Goal: Task Accomplishment & Management: Complete application form

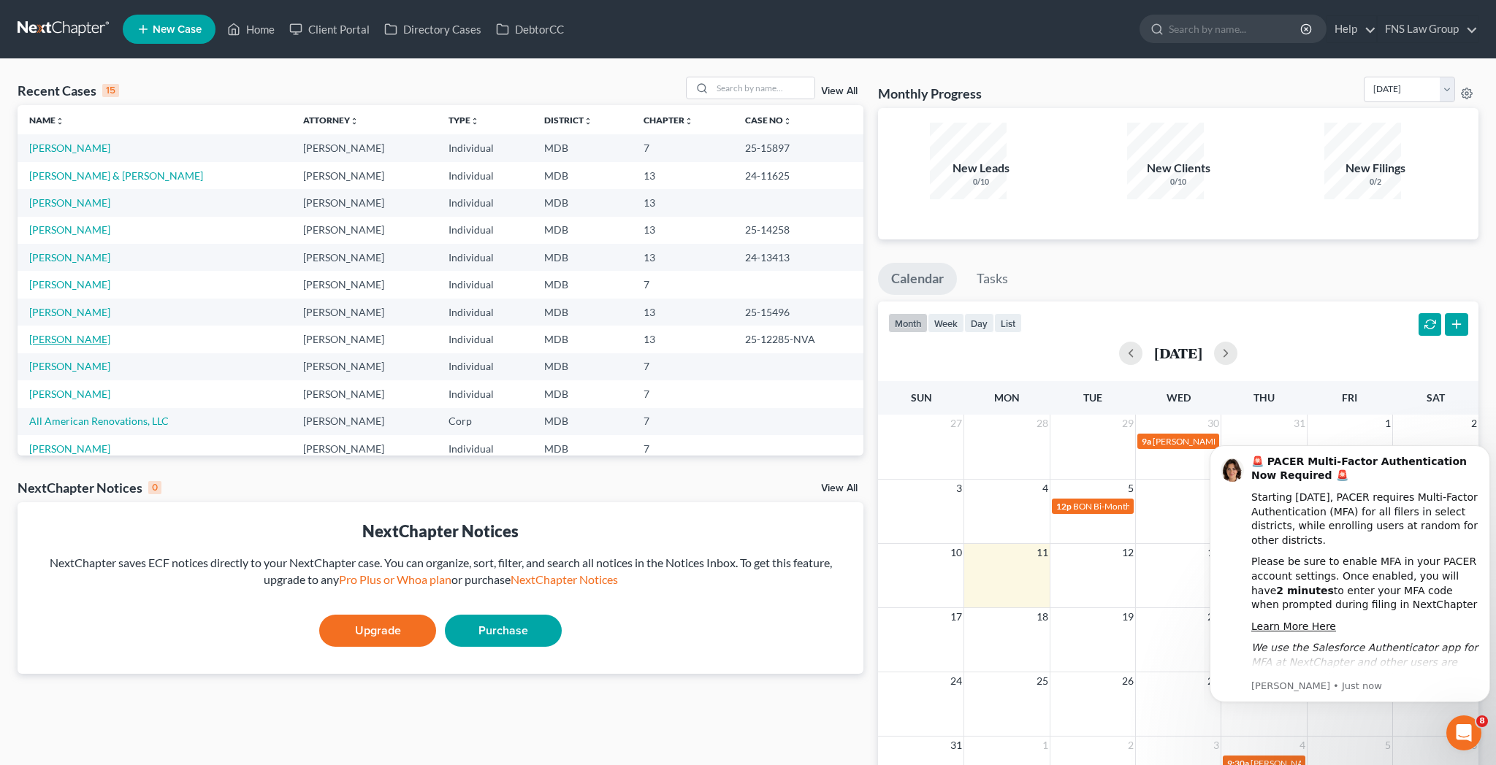
click at [30, 333] on link "[PERSON_NAME]" at bounding box center [69, 339] width 81 height 12
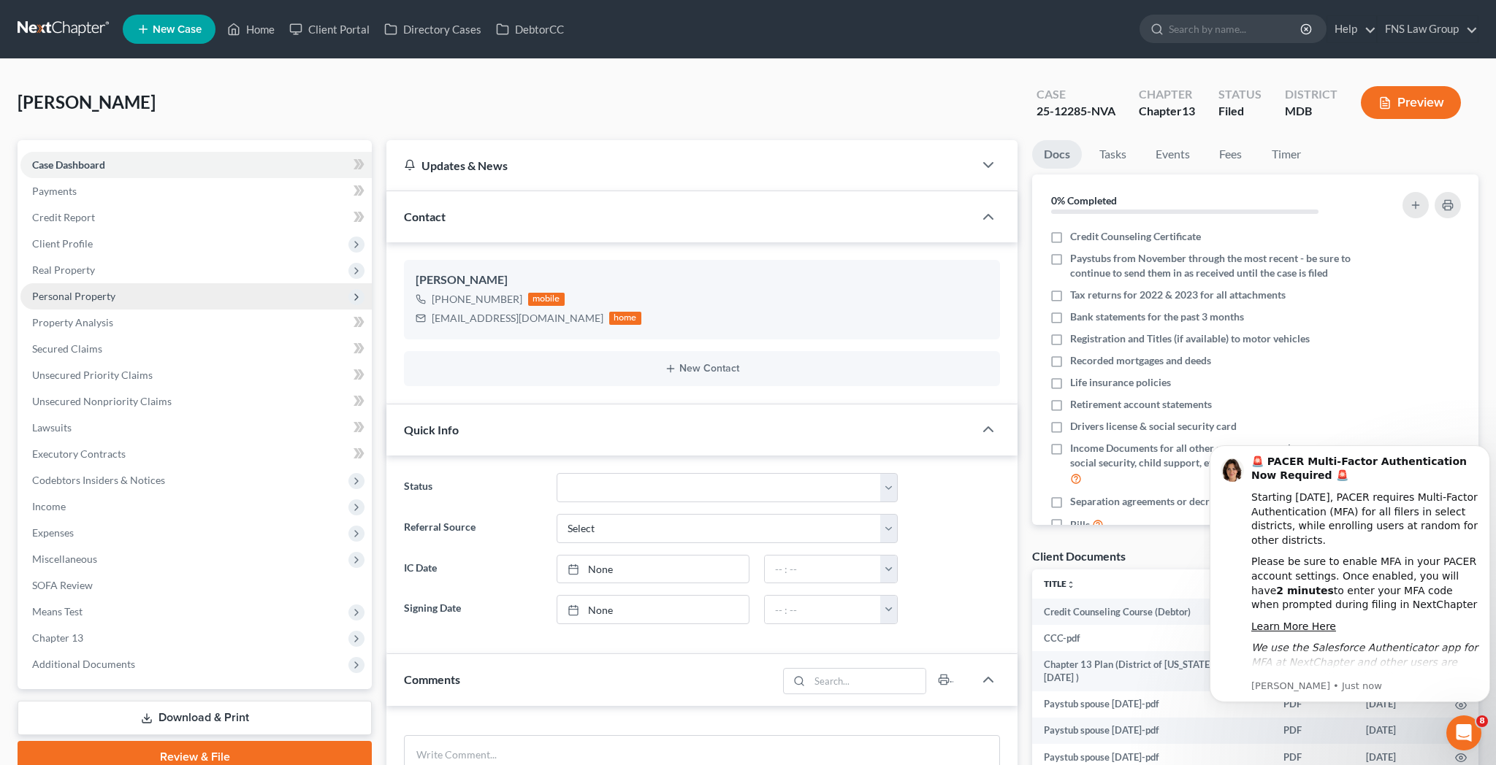
click at [62, 290] on span "Personal Property" at bounding box center [73, 296] width 83 height 12
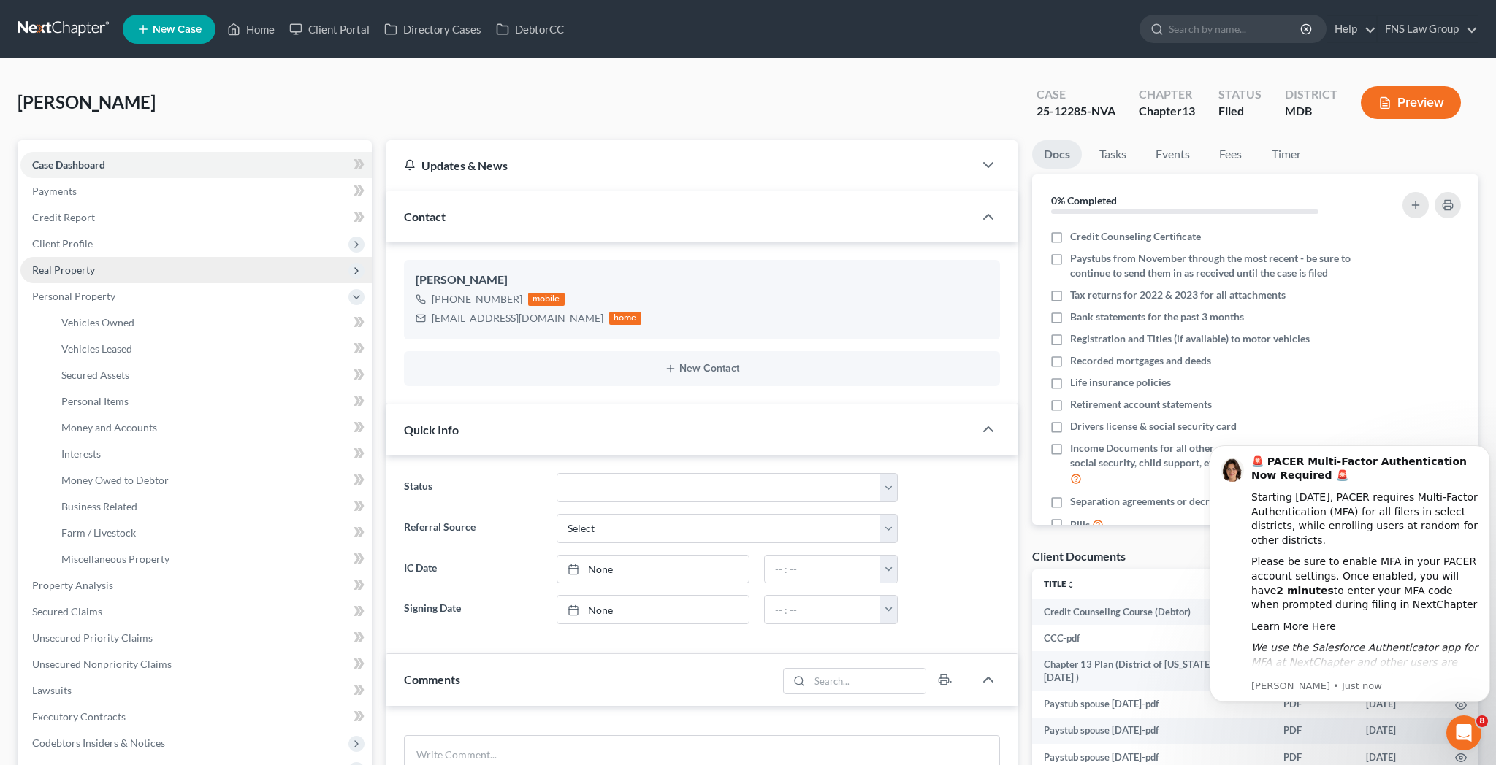
click at [59, 264] on span "Real Property" at bounding box center [63, 270] width 63 height 12
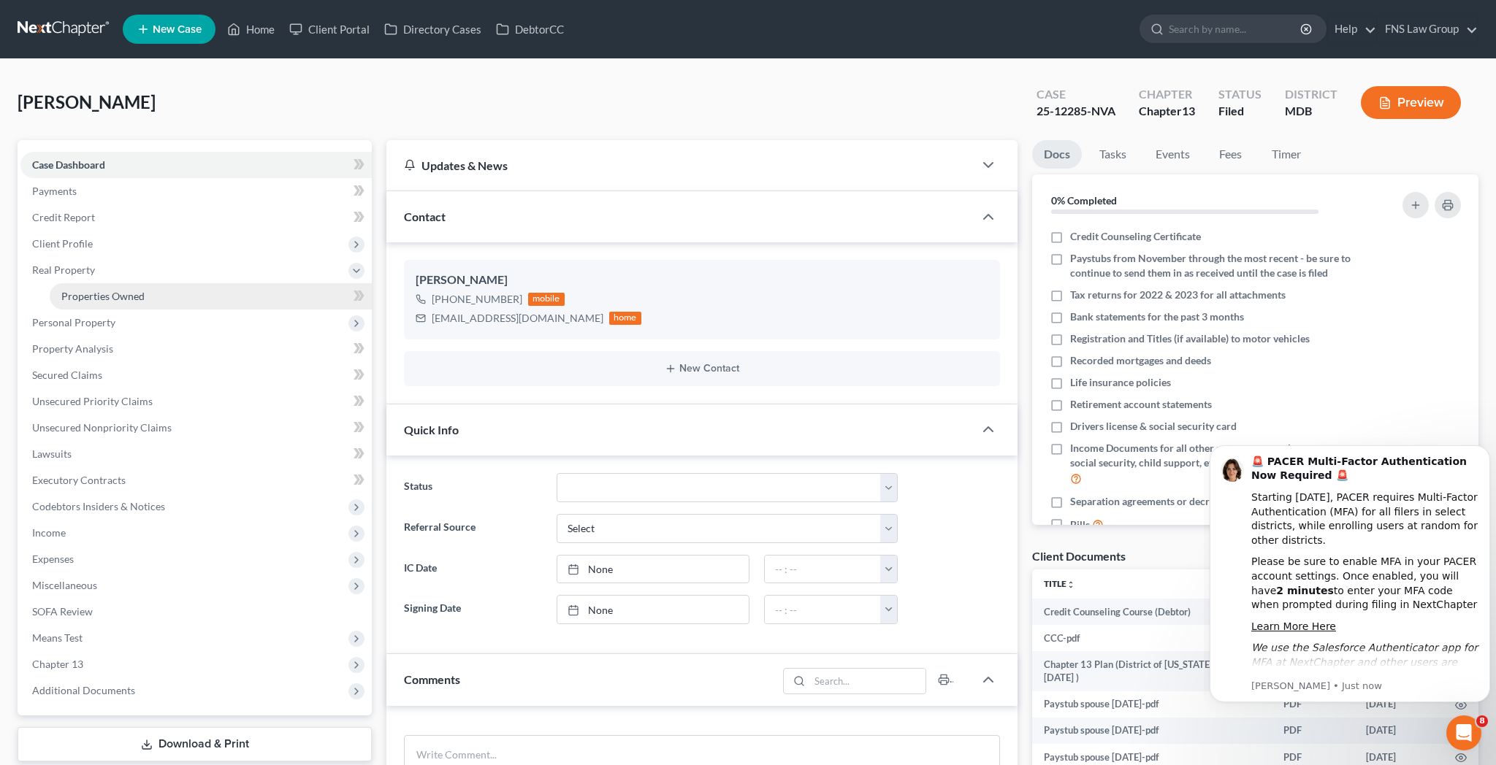
click at [70, 290] on span "Properties Owned" at bounding box center [102, 296] width 83 height 12
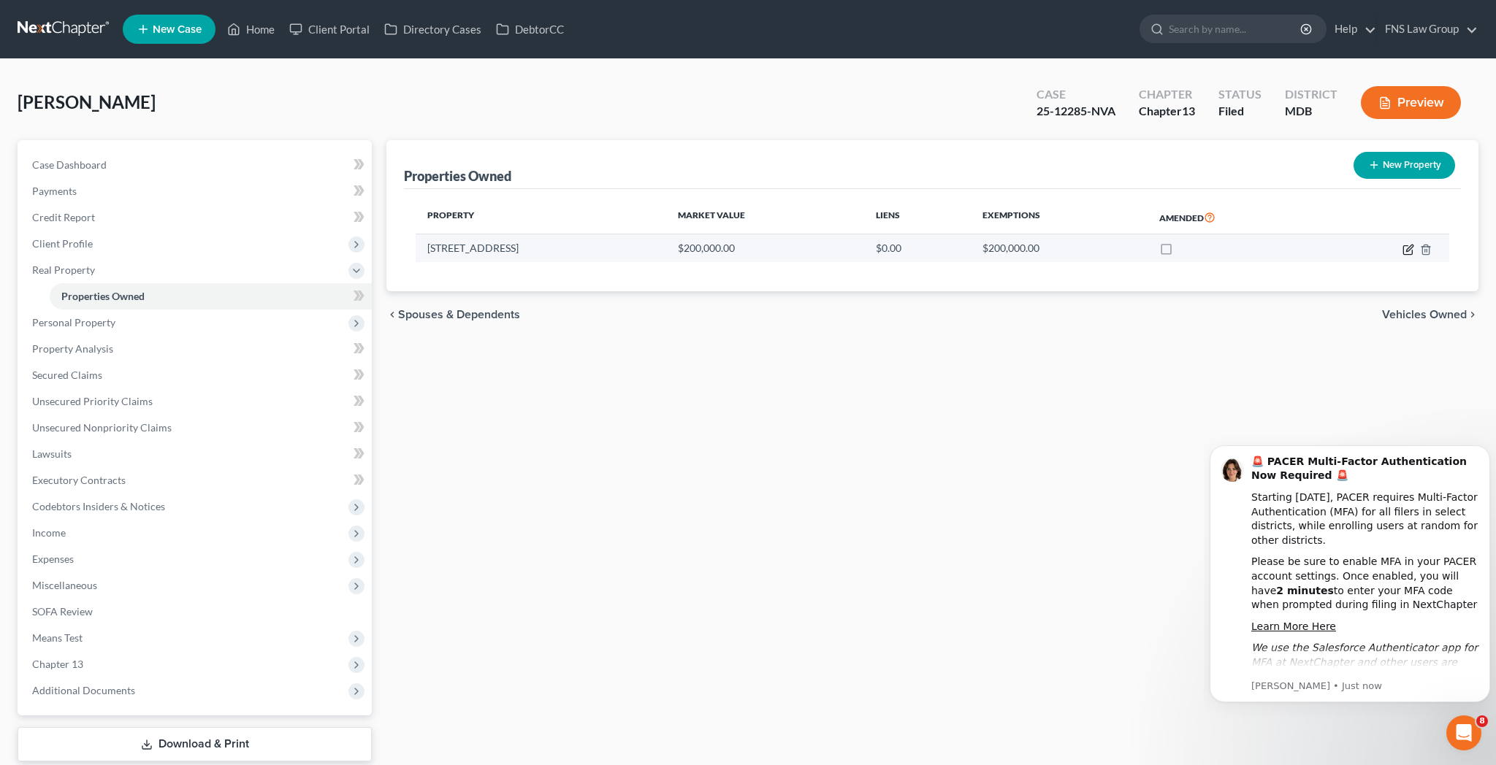
click at [1414, 244] on icon "button" at bounding box center [1408, 250] width 12 height 12
select select "21"
select select "6"
select select "3"
select select "5"
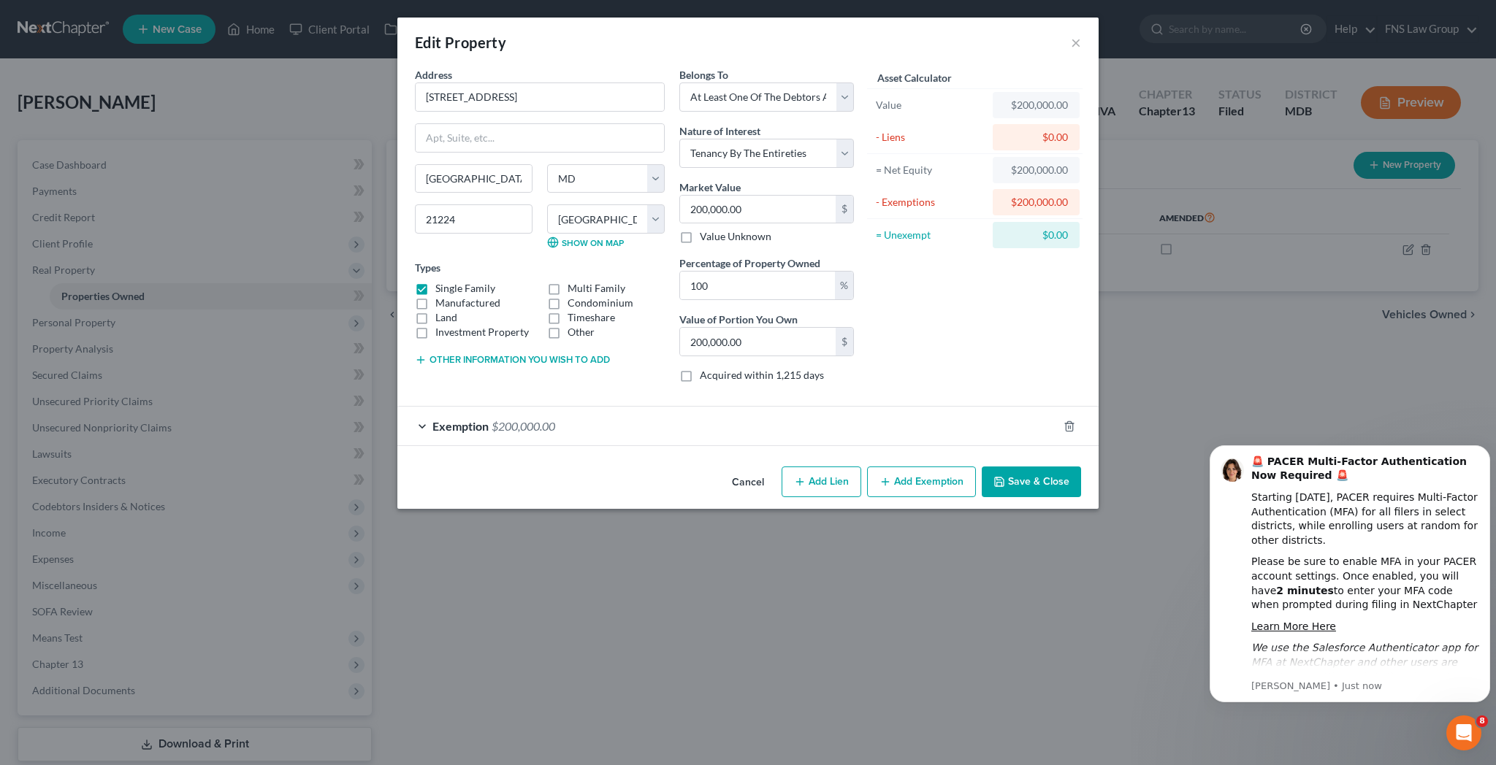
click at [489, 419] on span "Exemption" at bounding box center [460, 426] width 56 height 14
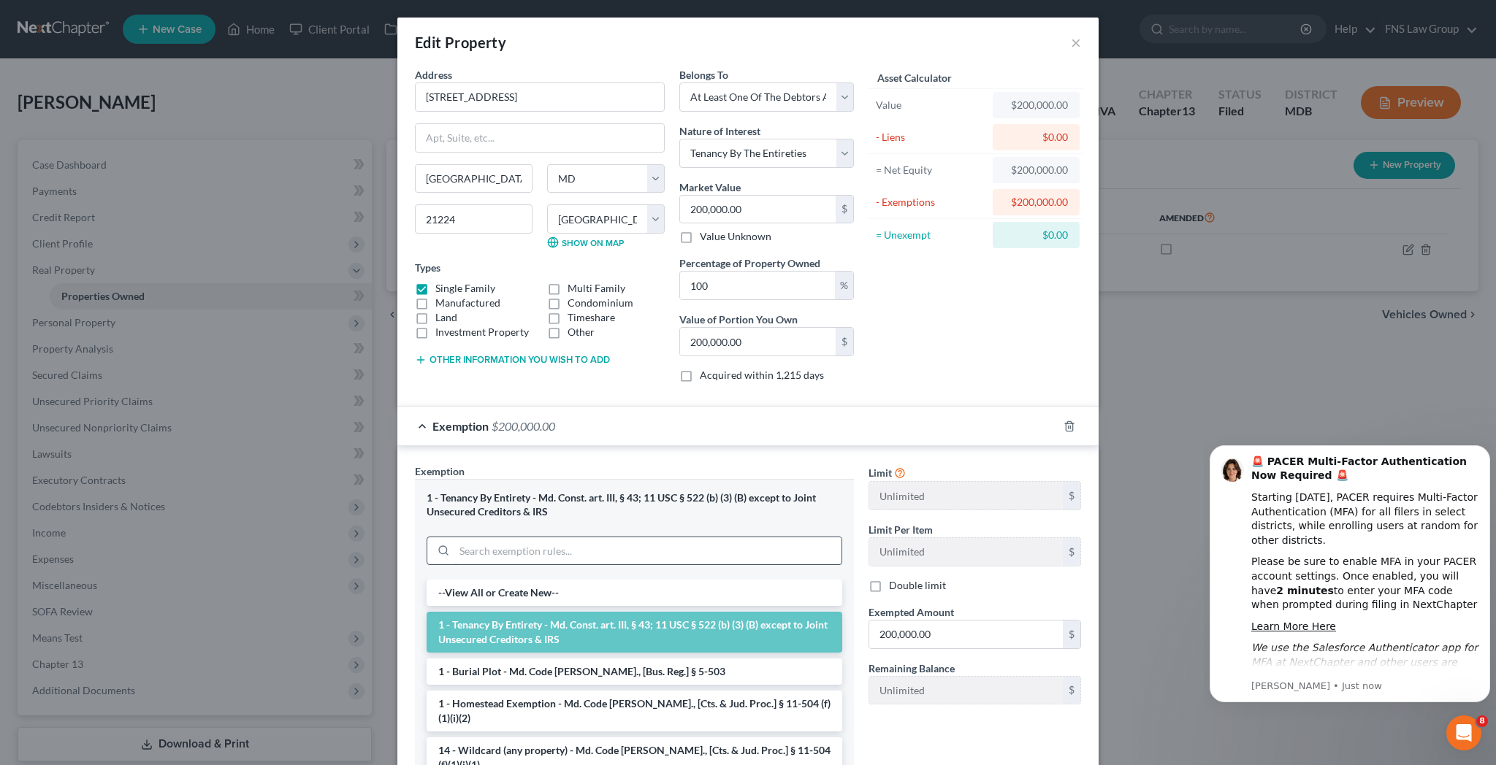
click at [563, 538] on input "search" at bounding box center [647, 552] width 387 height 28
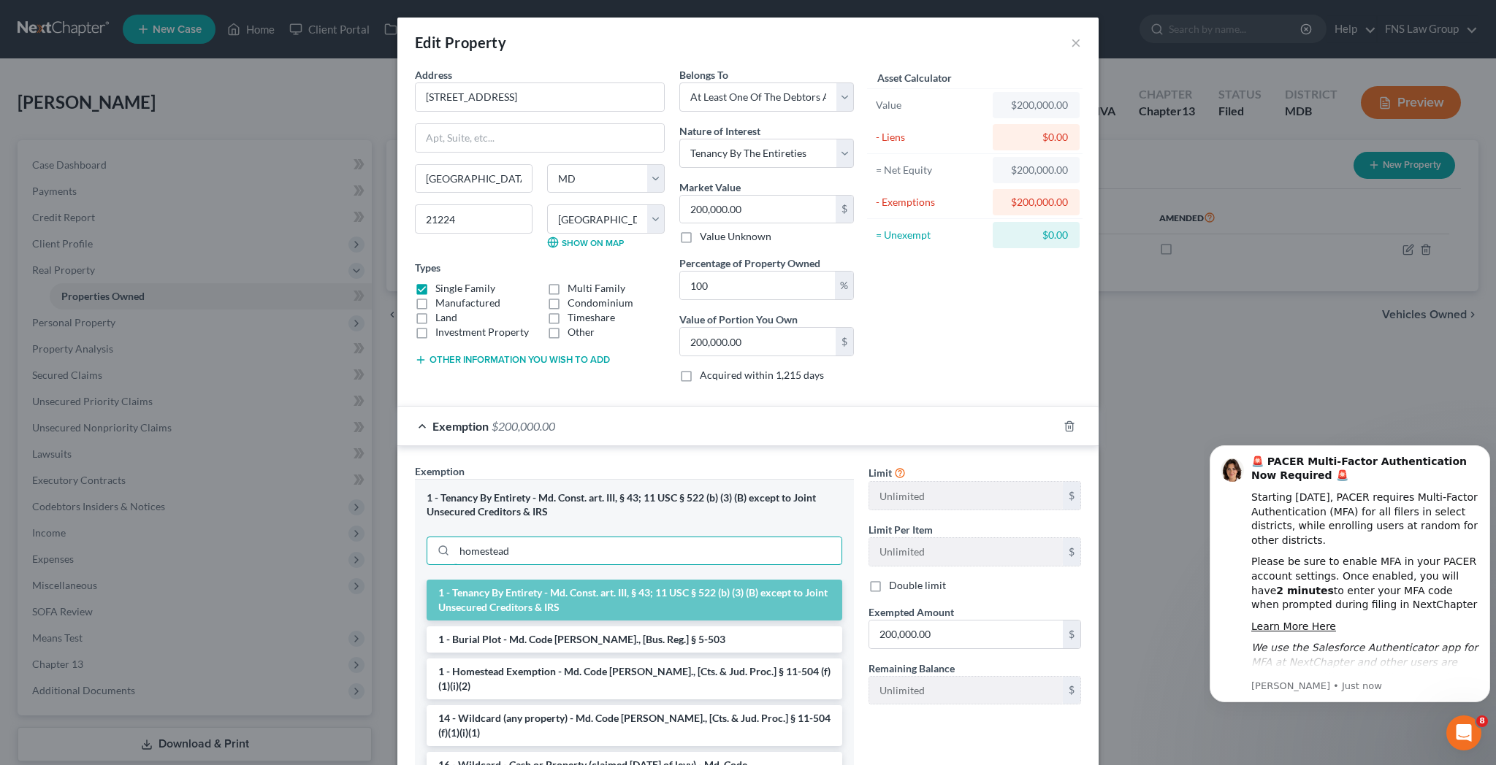
type input "homestead"
click at [622, 538] on input "homestead" at bounding box center [647, 552] width 387 height 28
drag, startPoint x: 591, startPoint y: 413, endPoint x: 454, endPoint y: 437, distance: 138.6
click at [454, 538] on input "homestead" at bounding box center [647, 552] width 387 height 28
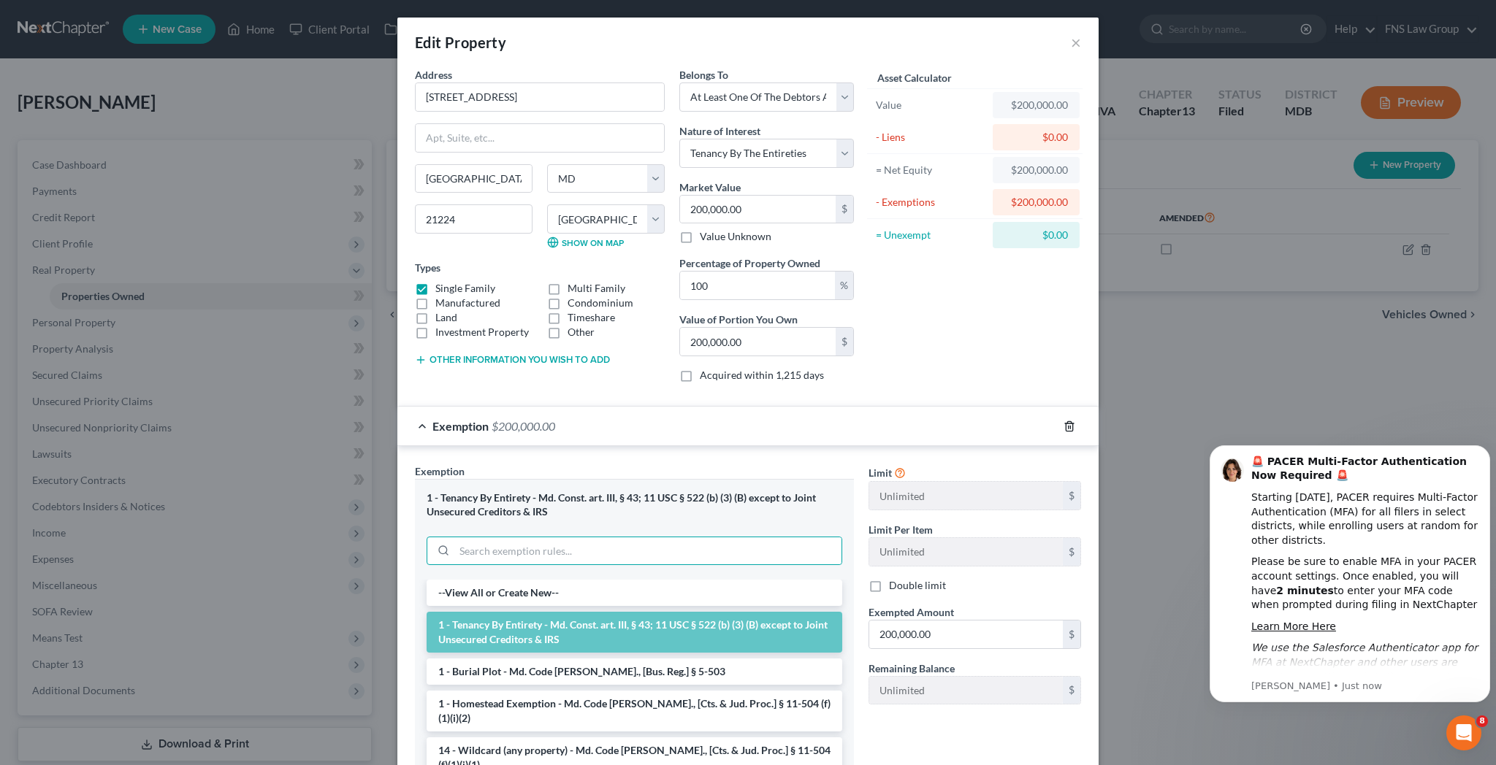
click at [1064, 421] on icon "button" at bounding box center [1070, 427] width 12 height 12
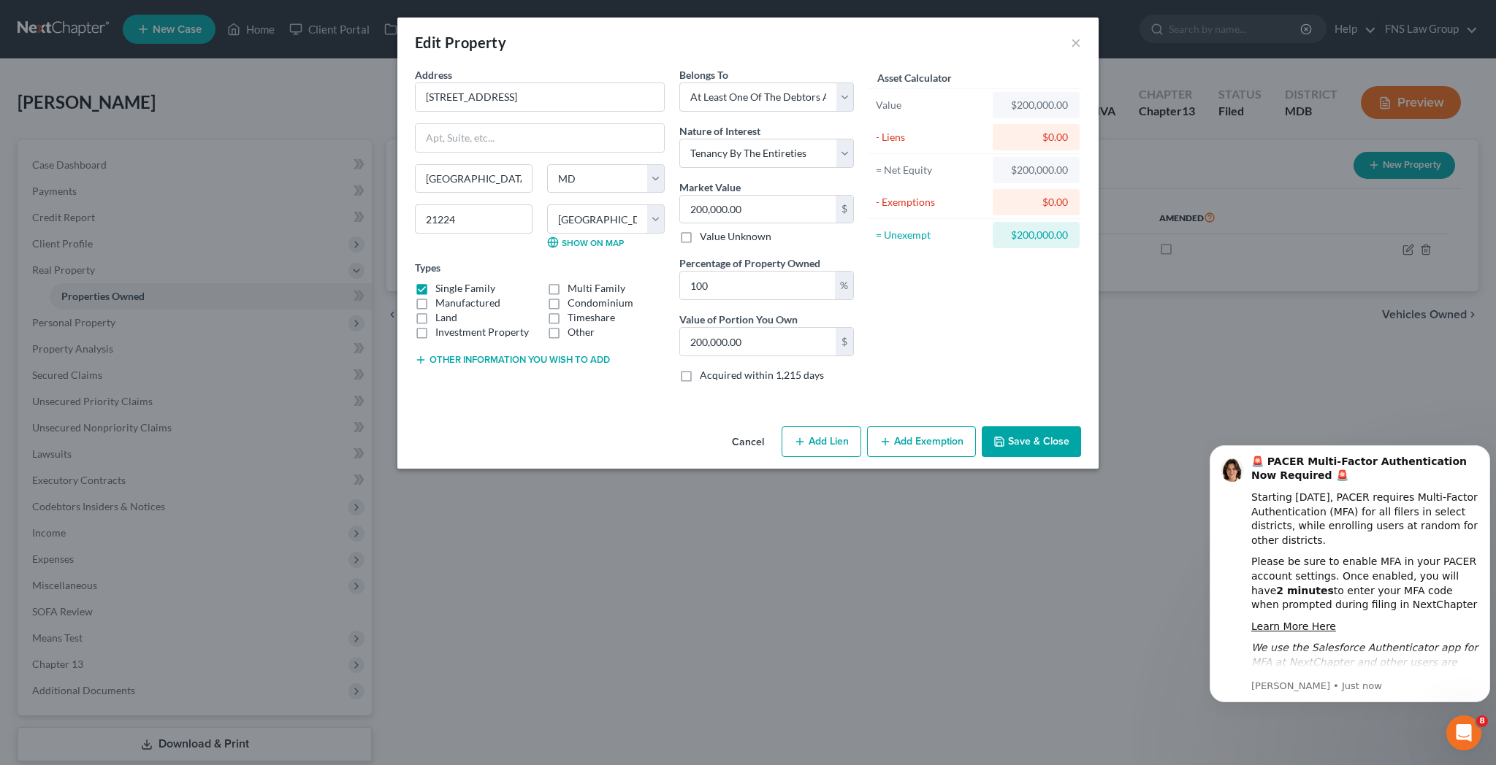
click at [882, 427] on button "Add Exemption" at bounding box center [921, 442] width 109 height 31
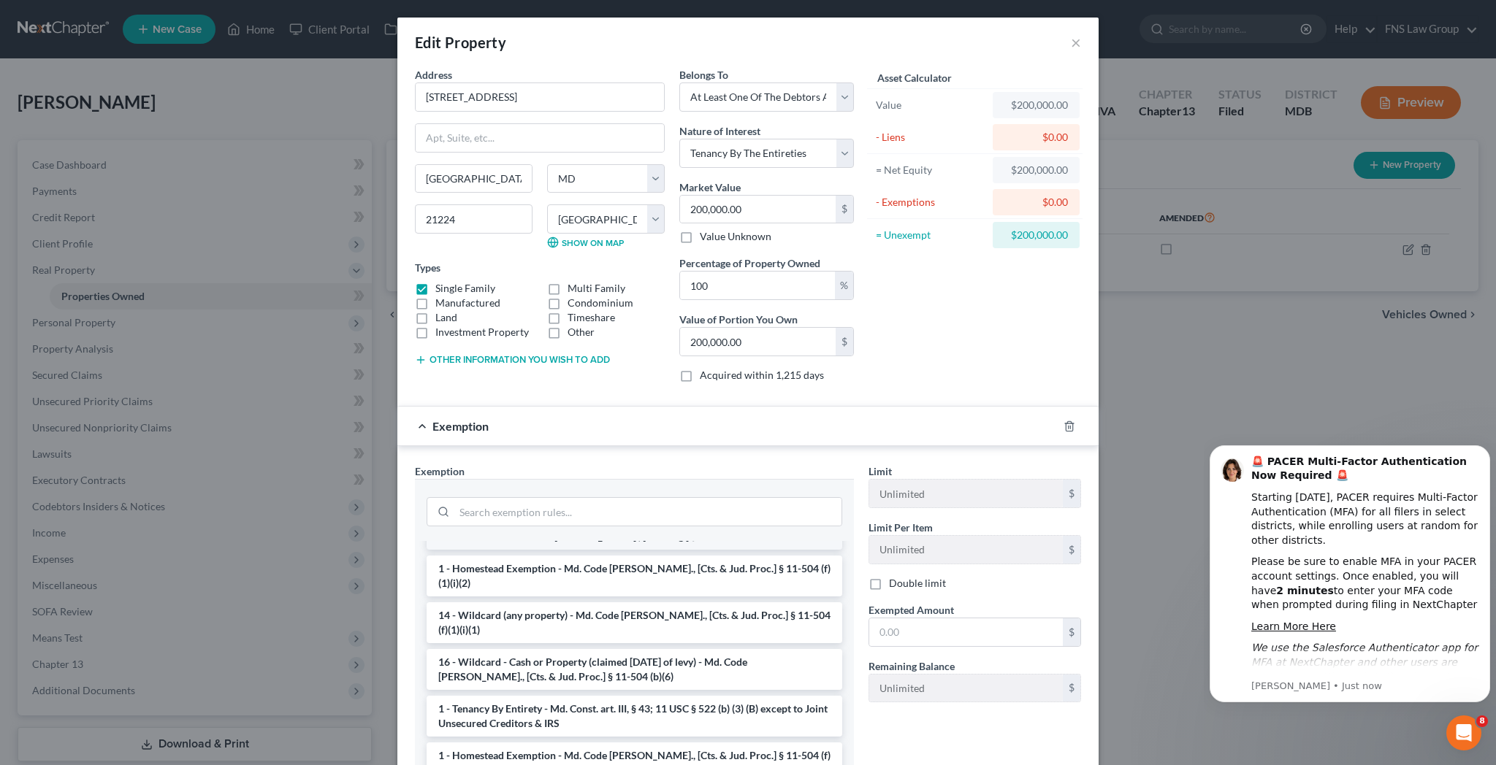
scroll to position [112, 0]
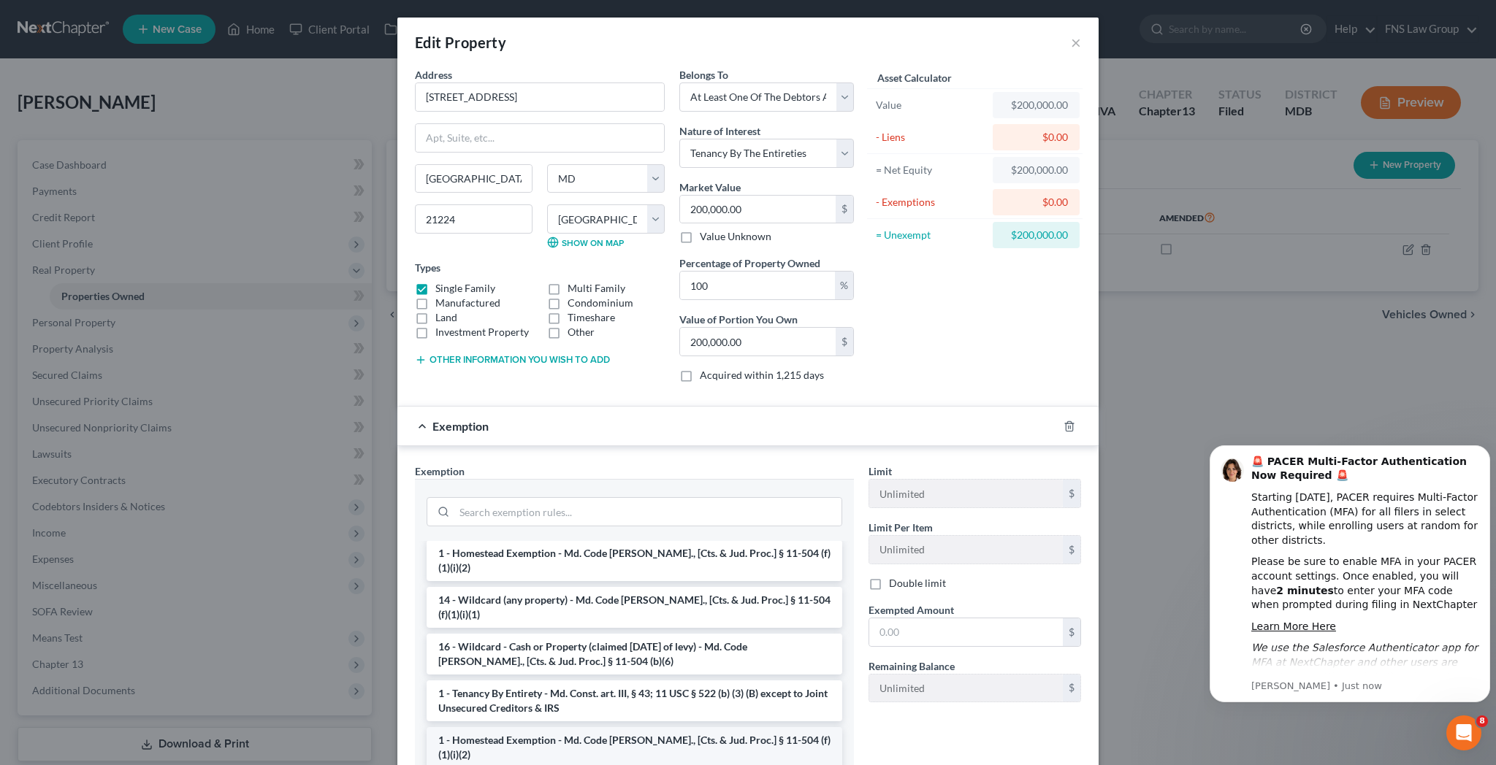
click at [653, 728] on li "1 - Homestead Exemption - Md. Code [PERSON_NAME]., [Cts. & Jud. Proc.] § 11-504…" at bounding box center [635, 748] width 416 height 41
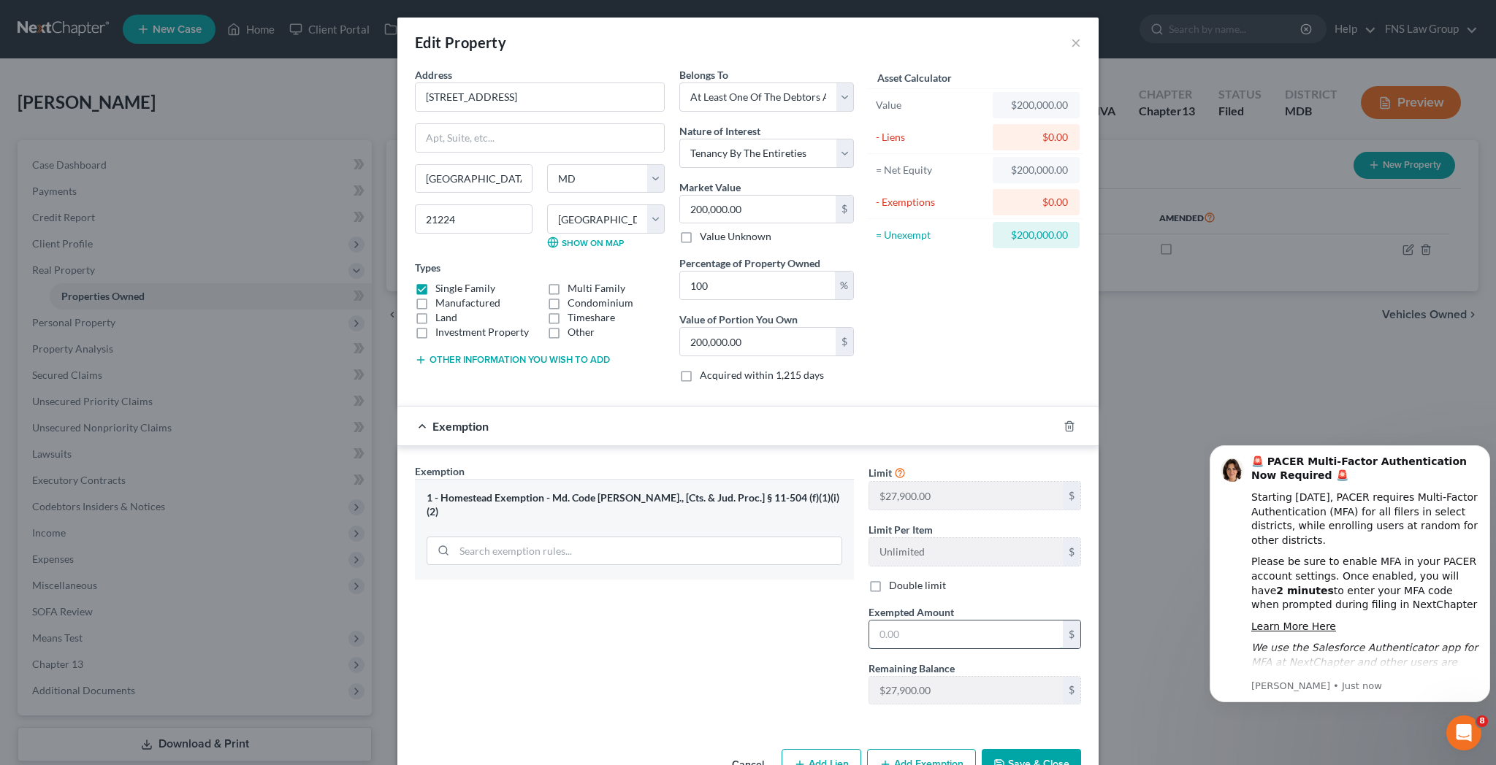
click at [889, 621] on input "text" at bounding box center [966, 635] width 194 height 28
click at [1071, 34] on button "×" at bounding box center [1076, 43] width 10 height 18
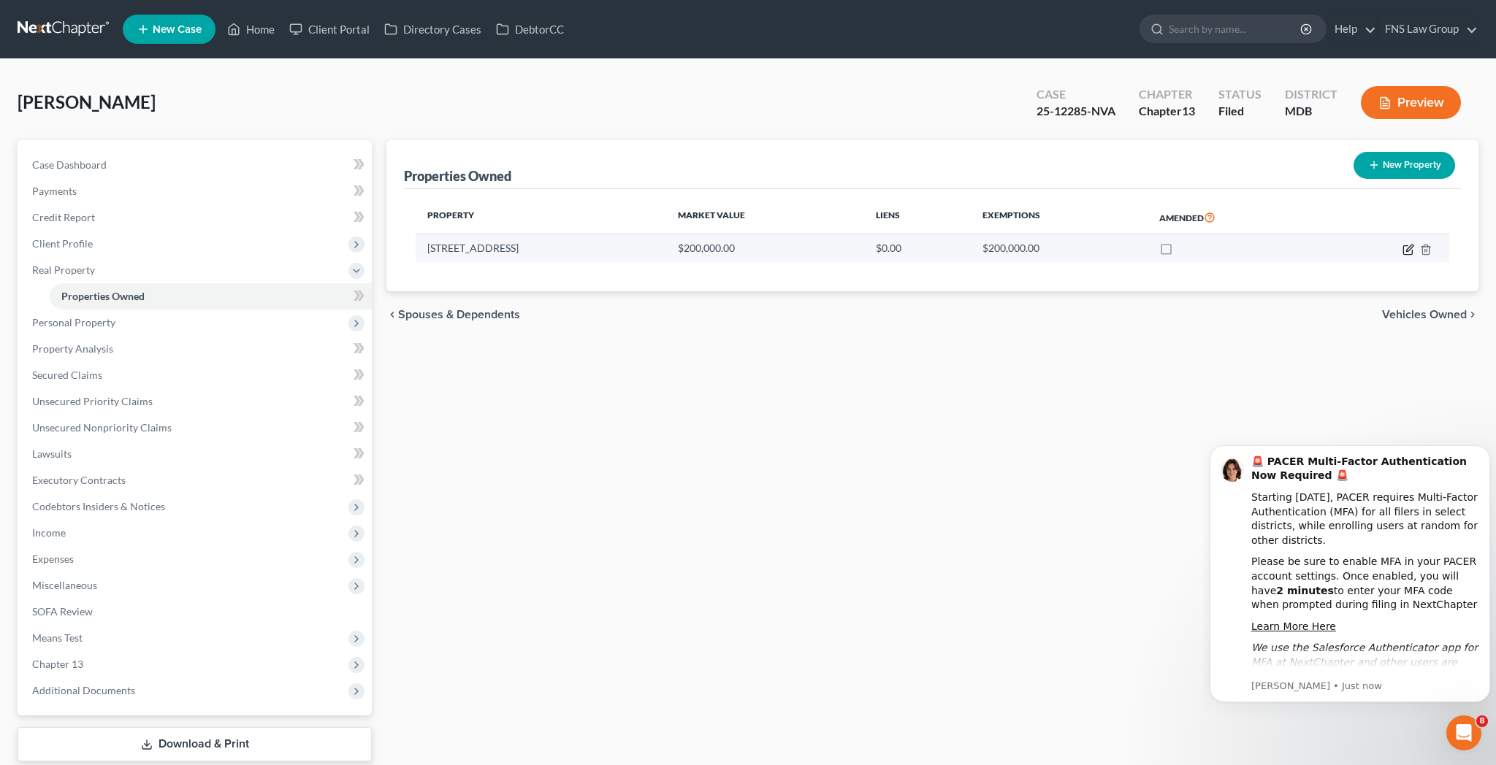
click at [1414, 244] on icon "button" at bounding box center [1408, 250] width 12 height 12
select select "21"
select select "6"
select select "3"
select select "5"
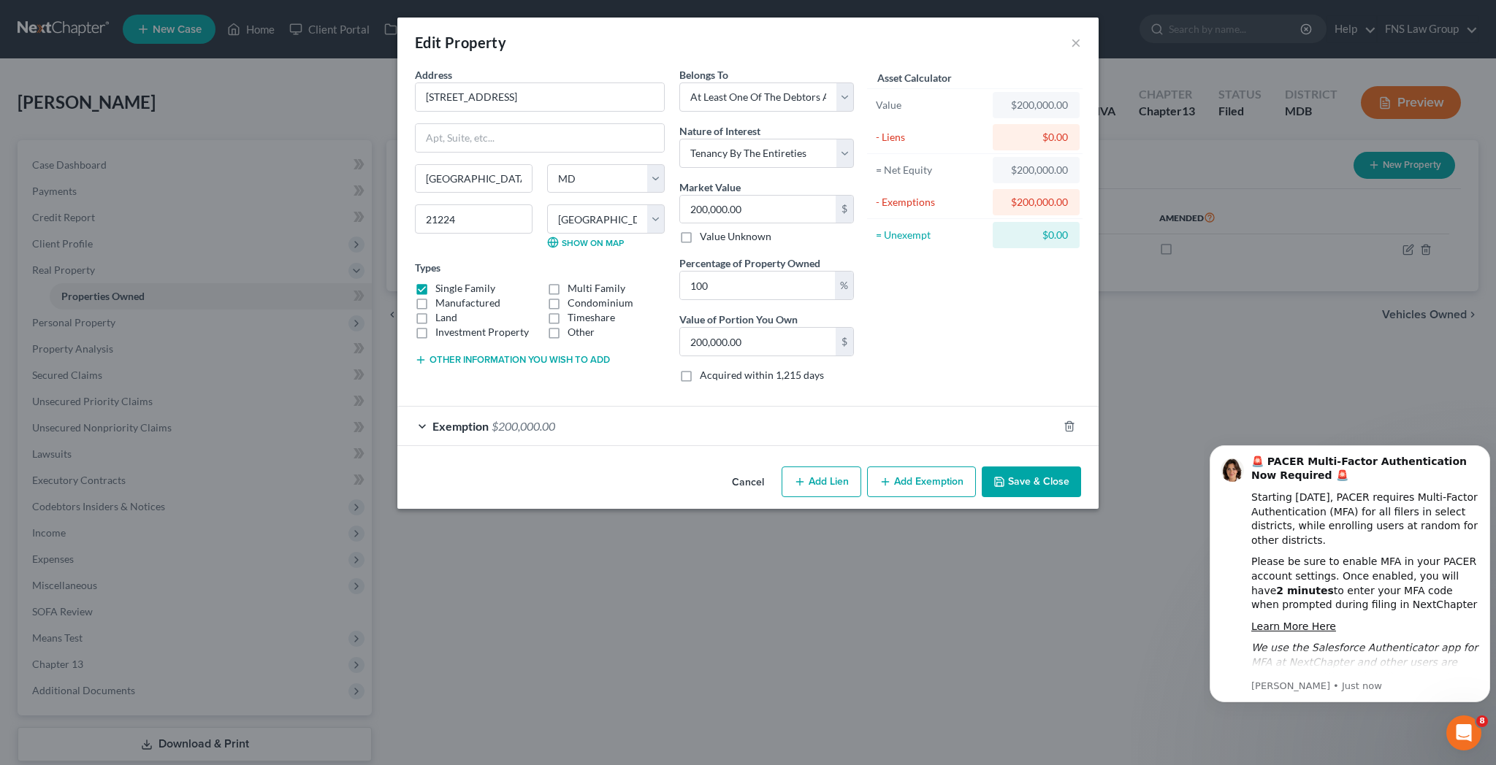
click at [555, 419] on span "$200,000.00" at bounding box center [524, 426] width 64 height 14
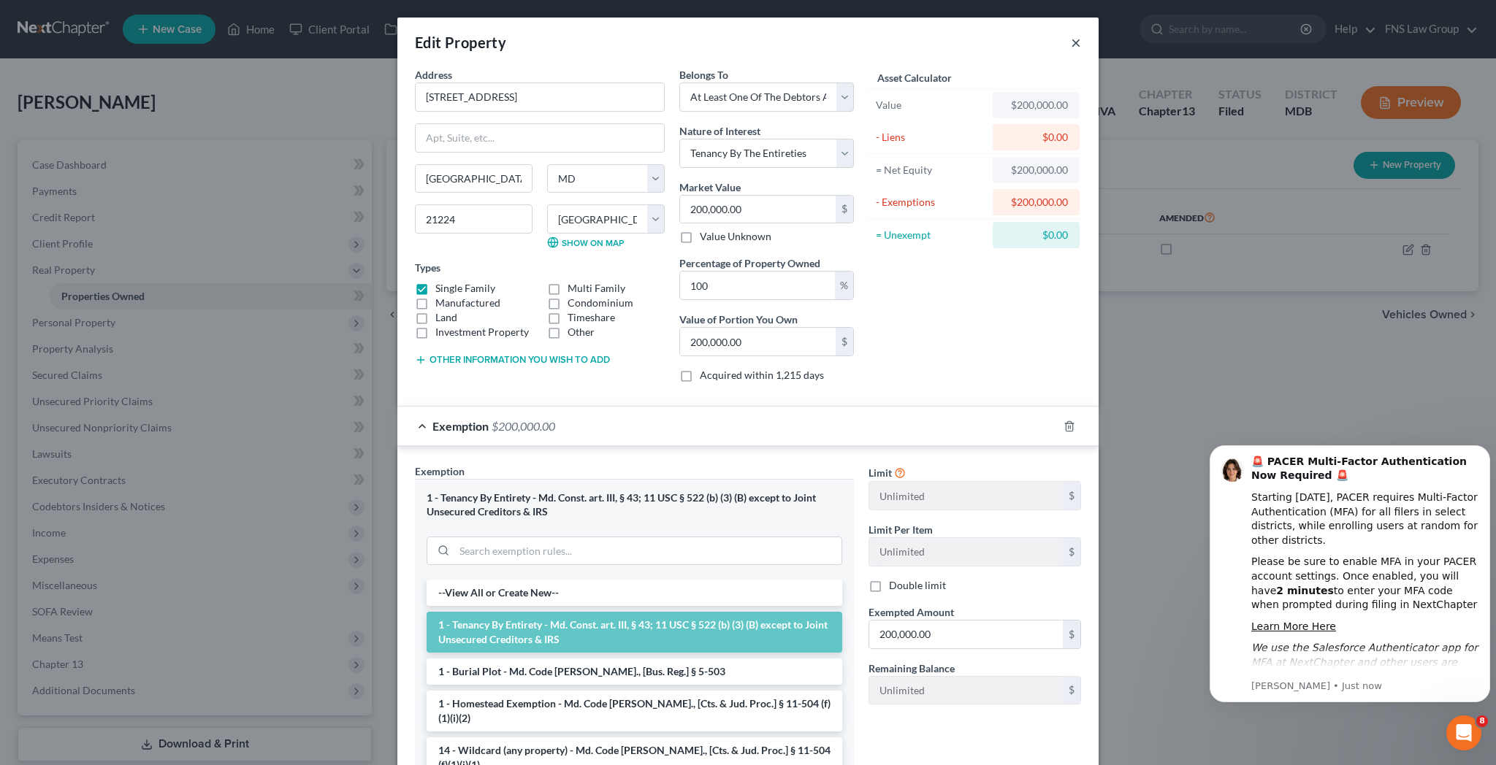
click at [1071, 34] on button "×" at bounding box center [1076, 43] width 10 height 18
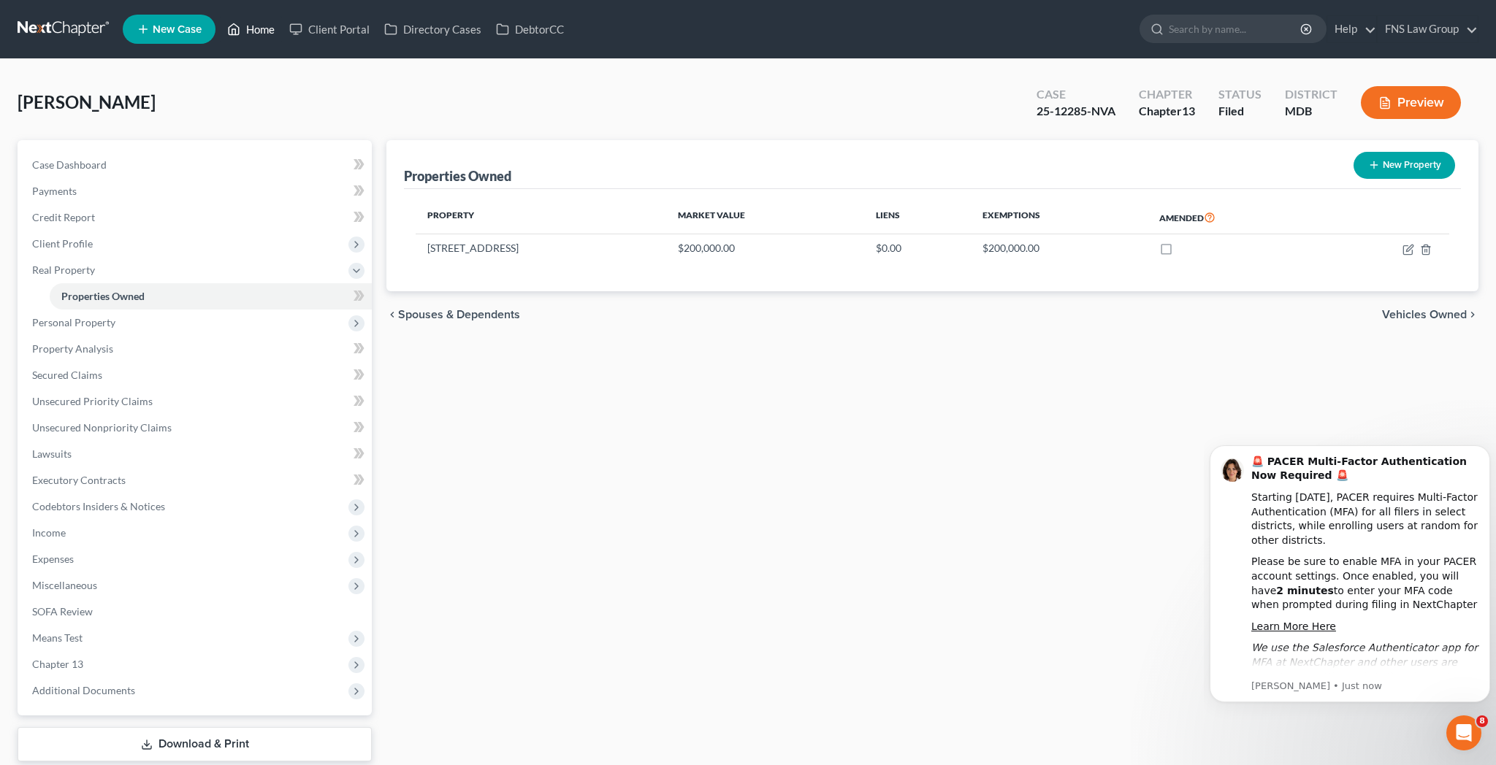
click at [226, 22] on link "Home" at bounding box center [251, 29] width 62 height 26
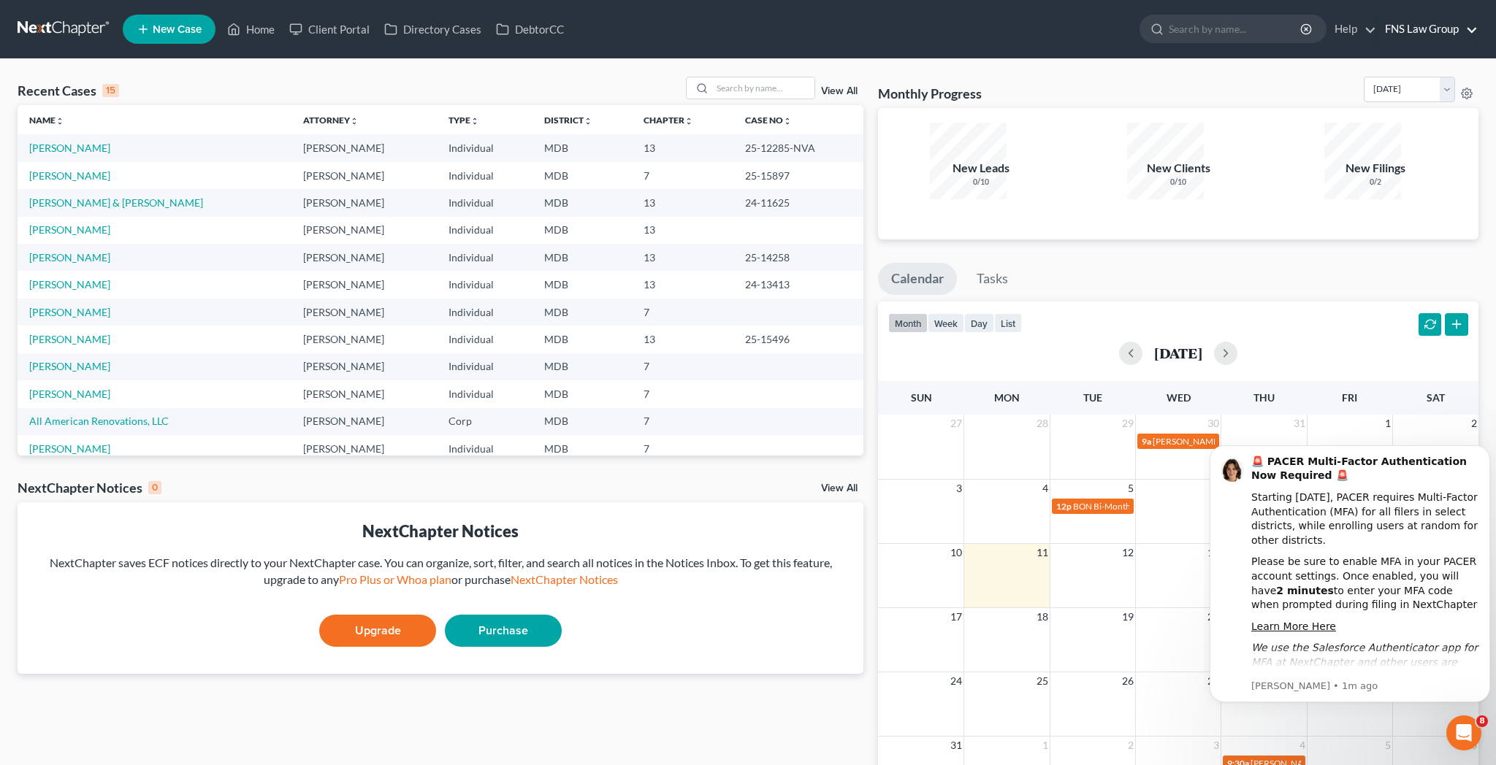
click at [1476, 23] on link "FNS Law Group" at bounding box center [1428, 29] width 100 height 26
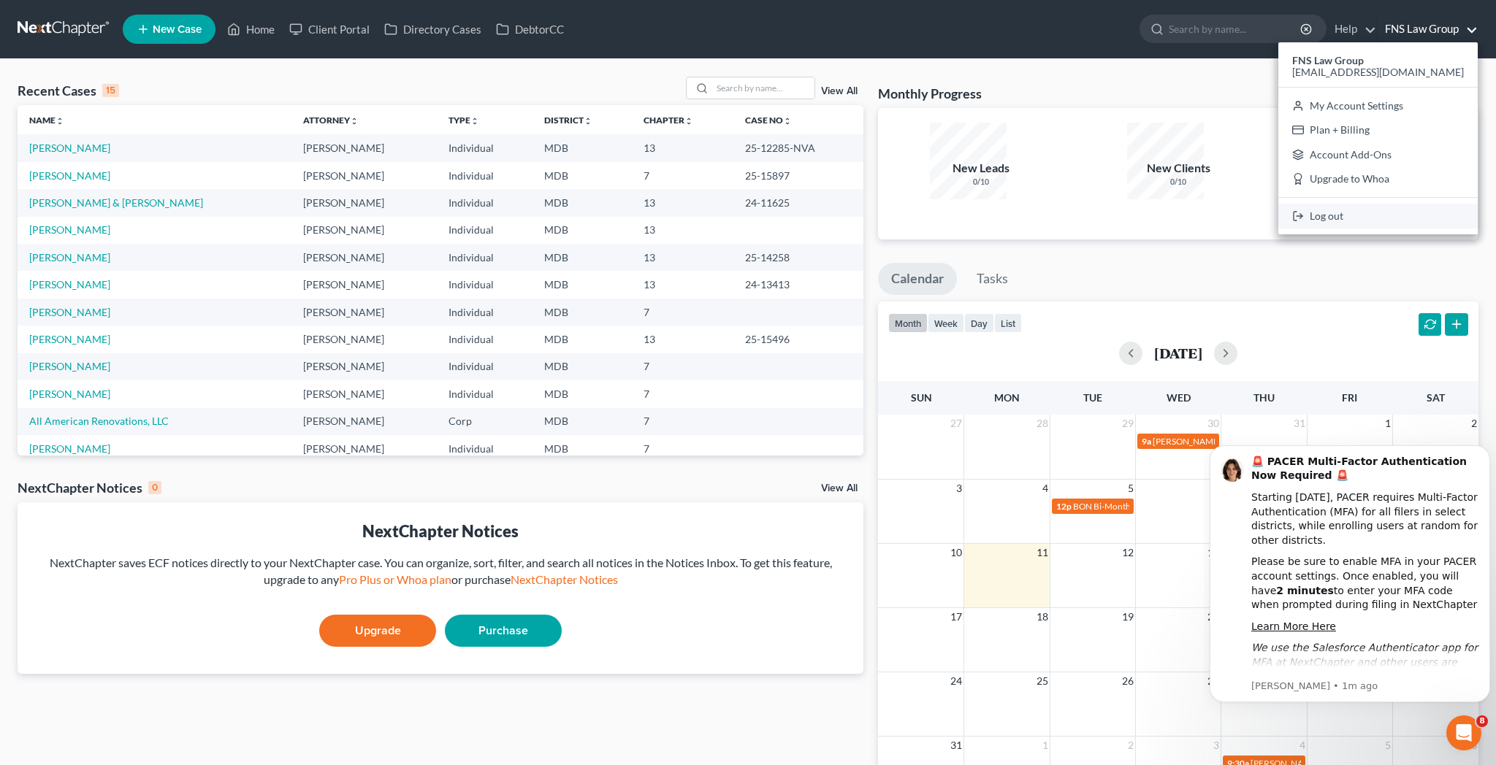
click at [1408, 204] on link "Log out" at bounding box center [1377, 216] width 199 height 25
